Goal: Information Seeking & Learning: Learn about a topic

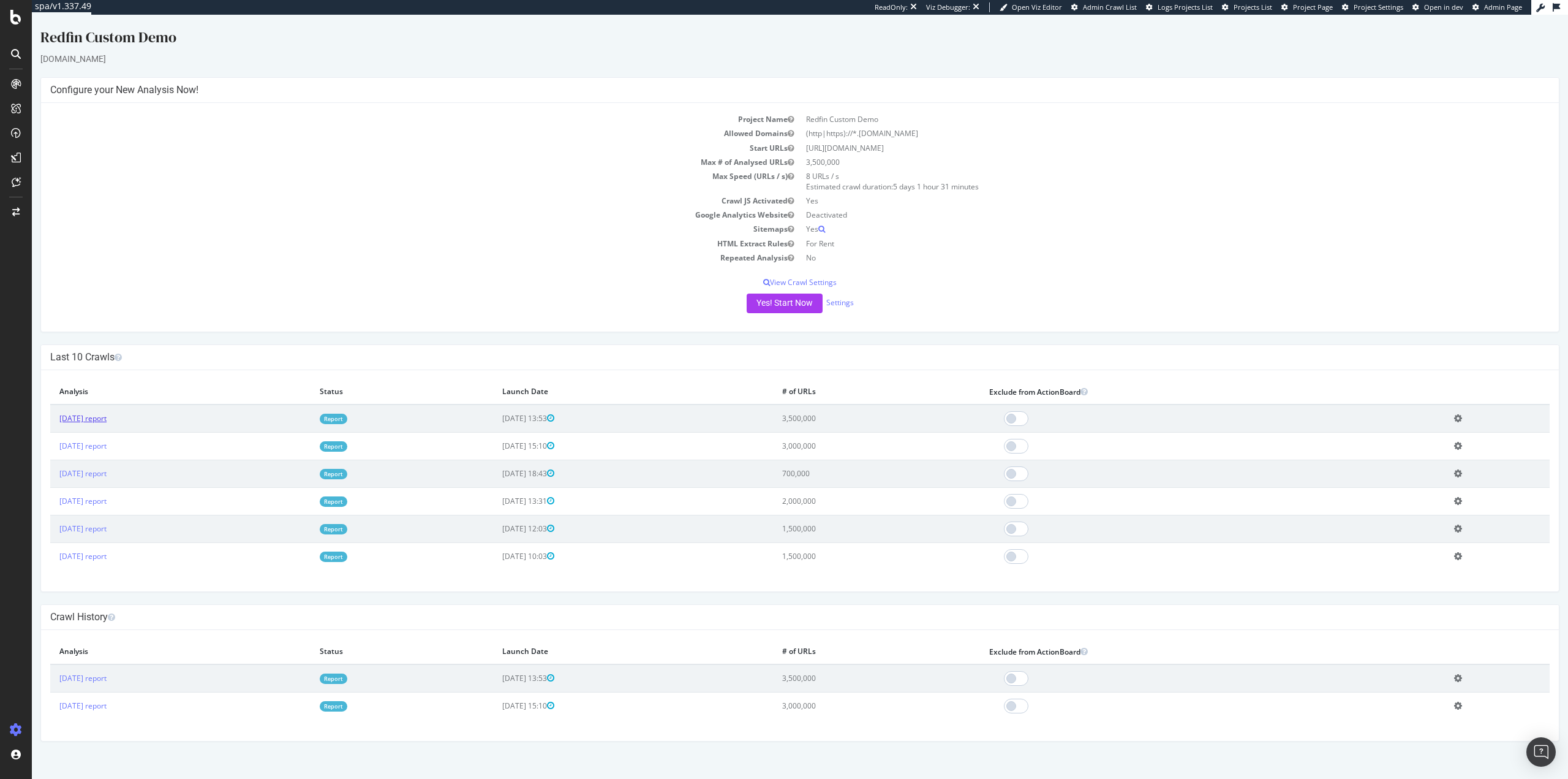
click at [104, 417] on link "[DATE] report" at bounding box center [83, 418] width 47 height 10
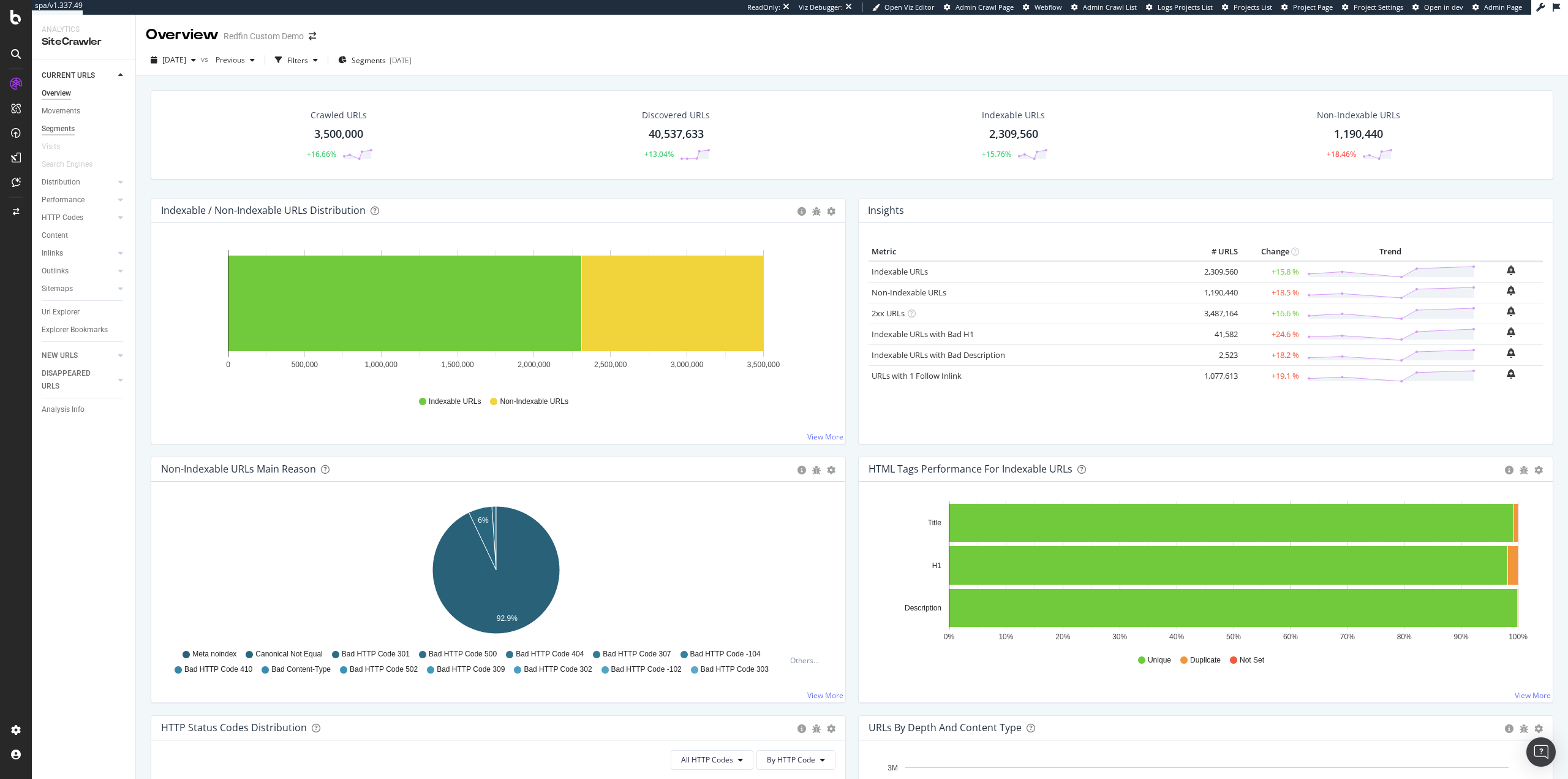
click at [66, 130] on div "Segments" at bounding box center [58, 129] width 33 height 13
